Goal: Navigation & Orientation: Find specific page/section

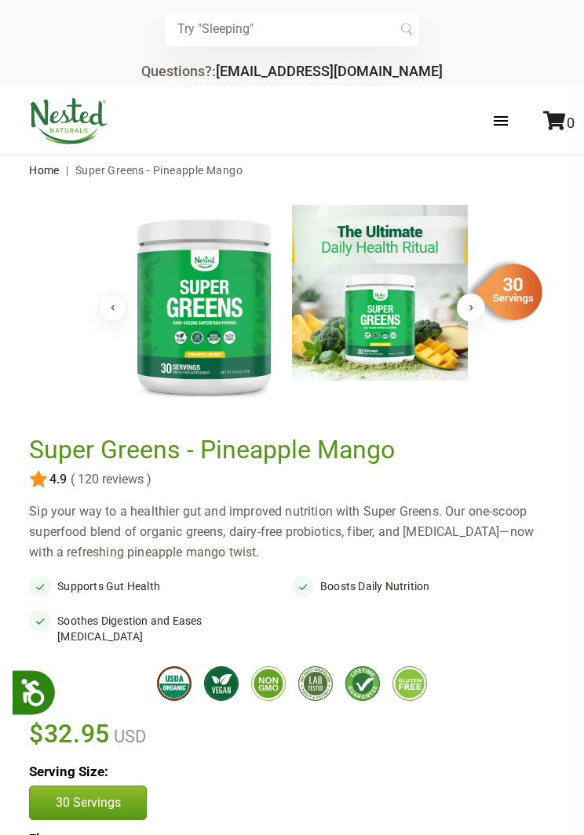
click at [561, 31] on div "× Recommended Products Previous 75 5.0 ( 75 reviews ) [PERSON_NAME] Kids Gentle…" at bounding box center [292, 43] width 584 height 86
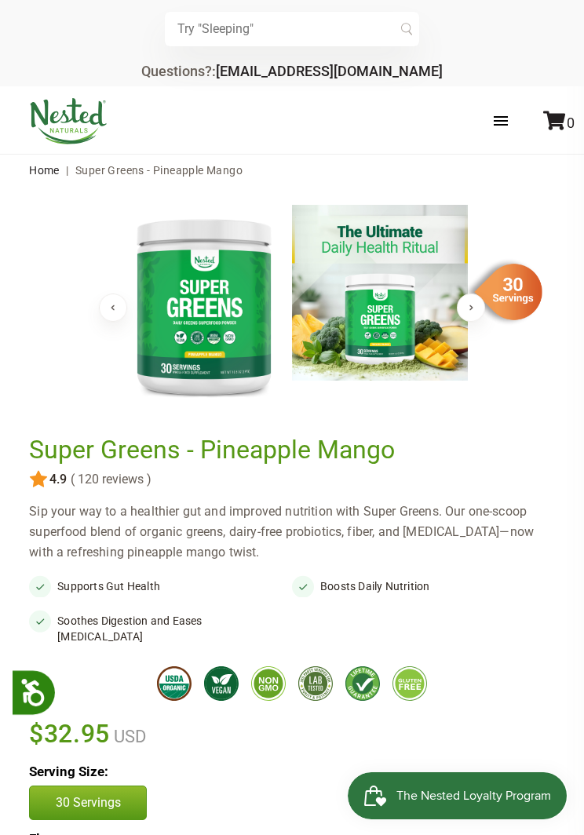
click at [575, 33] on div "× Recommended Products Previous 75 5.0 ( 75 reviews ) [PERSON_NAME] Kids Gentle…" at bounding box center [292, 43] width 584 height 86
click at [571, 30] on div "× Recommended Products Previous 75 5.0 ( 75 reviews ) [PERSON_NAME] Kids Gentle…" at bounding box center [292, 43] width 584 height 86
click at [569, 20] on div "× Recommended Products Previous 75 5.0 ( 75 reviews ) [PERSON_NAME] Kids Gentle…" at bounding box center [292, 43] width 584 height 86
click at [548, 44] on form "× Recommended Products Previous 75 5.0 ( 75 reviews ) LUNA Kids Gentle Sleep Ai…" at bounding box center [292, 29] width 526 height 35
click at [543, 41] on form "× Recommended Products Previous 75 5.0 ( 75 reviews ) LUNA Kids Gentle Sleep Ai…" at bounding box center [292, 29] width 526 height 35
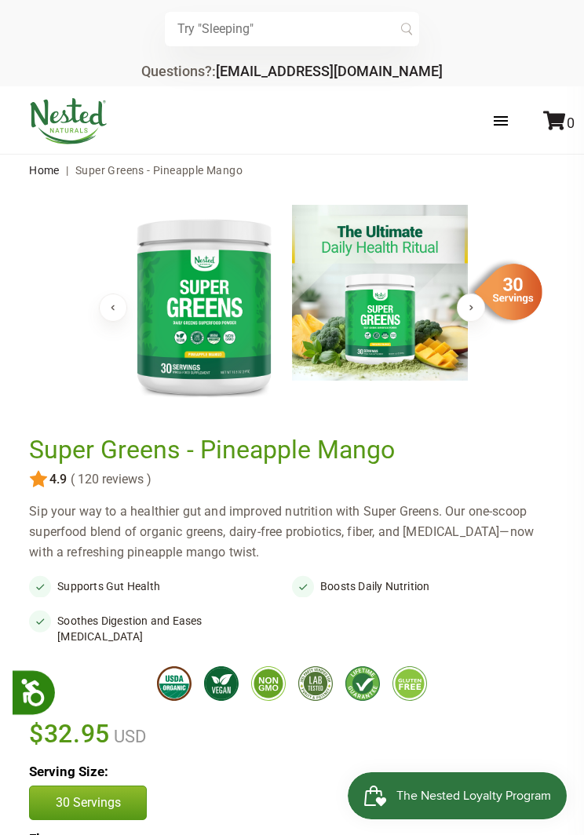
click at [572, 35] on div "× Recommended Products Previous 75 5.0 ( 75 reviews ) [PERSON_NAME] Kids Gentle…" at bounding box center [292, 43] width 584 height 86
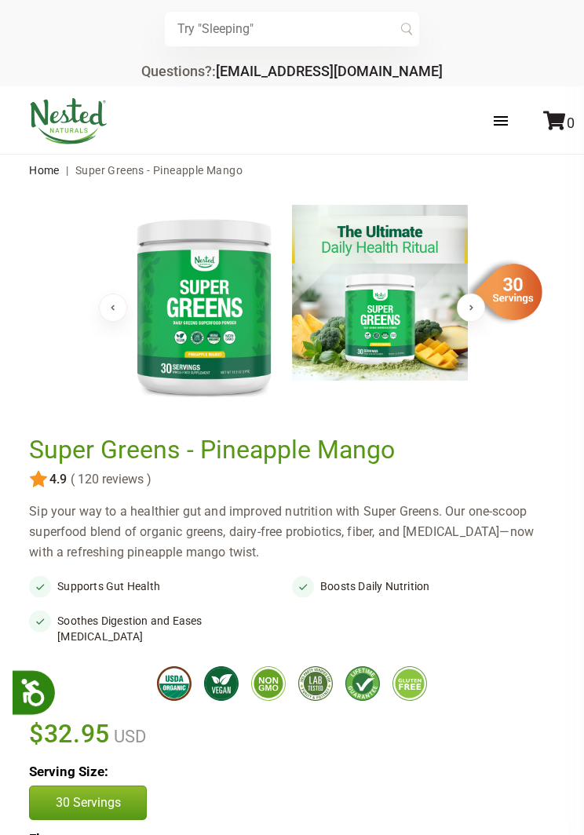
click at [564, 46] on div "× Recommended Products Previous 75 5.0 ( 75 reviews ) [PERSON_NAME] Kids Gentle…" at bounding box center [292, 43] width 584 height 86
click at [567, 48] on div "× Recommended Products Previous 75 5.0 ( 75 reviews ) [PERSON_NAME] Kids Gentle…" at bounding box center [292, 43] width 584 height 86
click at [569, 23] on div "× Recommended Products Previous 75 5.0 ( 75 reviews ) [PERSON_NAME] Kids Gentle…" at bounding box center [292, 43] width 584 height 86
click at [572, 21] on div "× Recommended Products Previous 75 5.0 ( 75 reviews ) [PERSON_NAME] Kids Gentle…" at bounding box center [292, 43] width 584 height 86
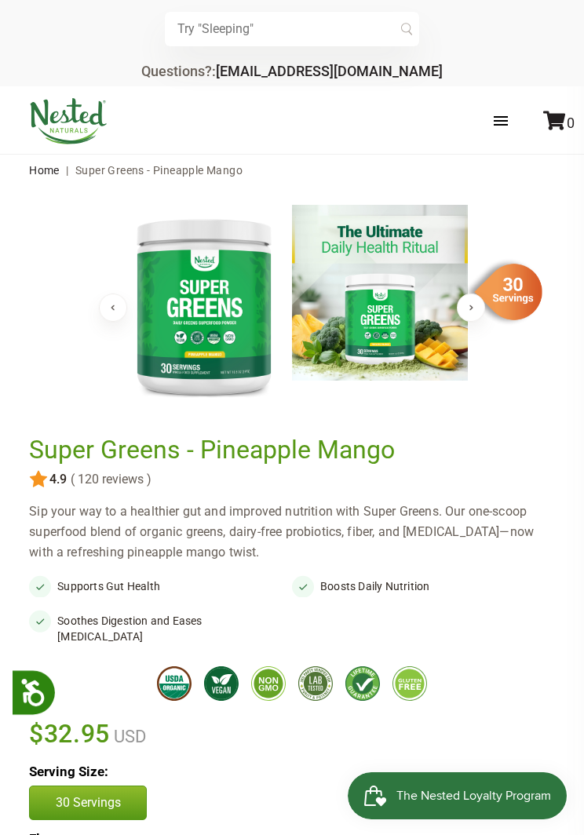
click at [557, 36] on div "× Recommended Products Previous 75 5.0 ( 75 reviews ) [PERSON_NAME] Kids Gentle…" at bounding box center [292, 43] width 584 height 86
click at [287, 26] on input "text" at bounding box center [292, 29] width 254 height 35
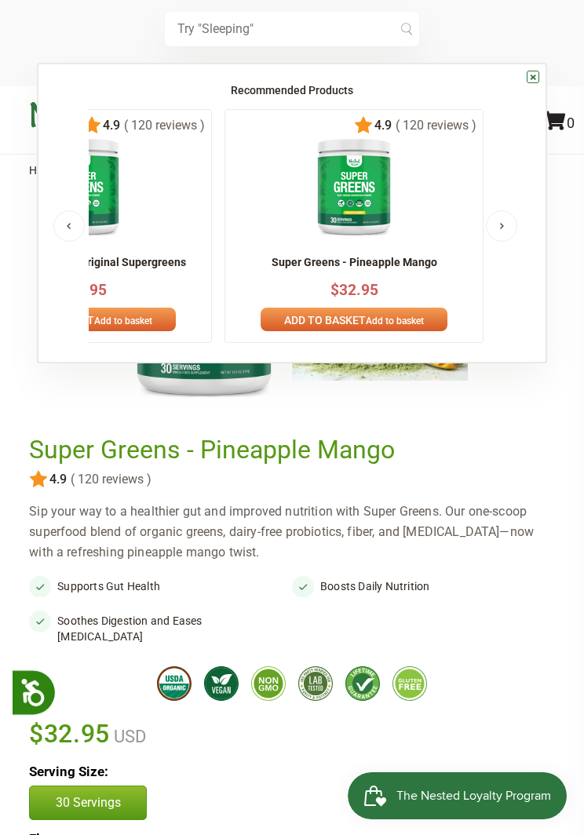
click at [530, 83] on link "×" at bounding box center [533, 77] width 13 height 13
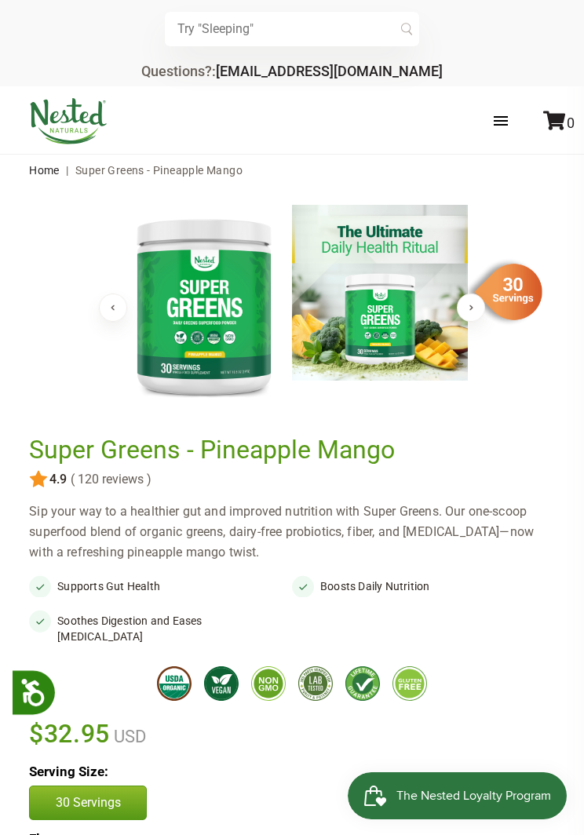
click at [536, 82] on div "× Recommended Products Previous 75 5.0 ( 75 reviews ) [PERSON_NAME] Kids Gentle…" at bounding box center [292, 43] width 584 height 86
click at [569, 35] on div "× Recommended Products Previous 75 5.0 ( 75 reviews ) [PERSON_NAME] Kids Gentle…" at bounding box center [292, 43] width 584 height 86
